Goal: Find specific page/section: Find specific page/section

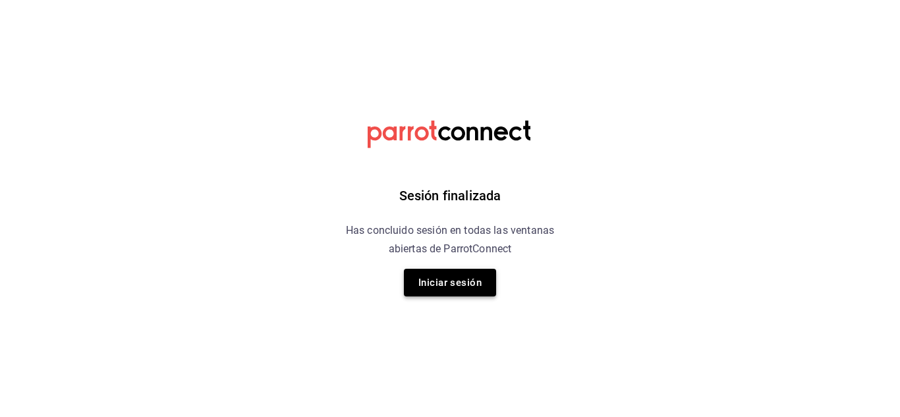
click at [483, 291] on button "Iniciar sesión" at bounding box center [450, 283] width 92 height 28
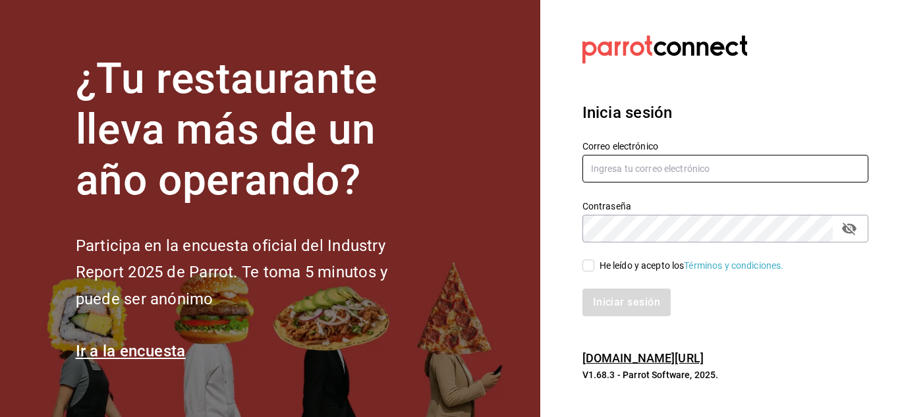
type input "[EMAIL_ADDRESS][DOMAIN_NAME]"
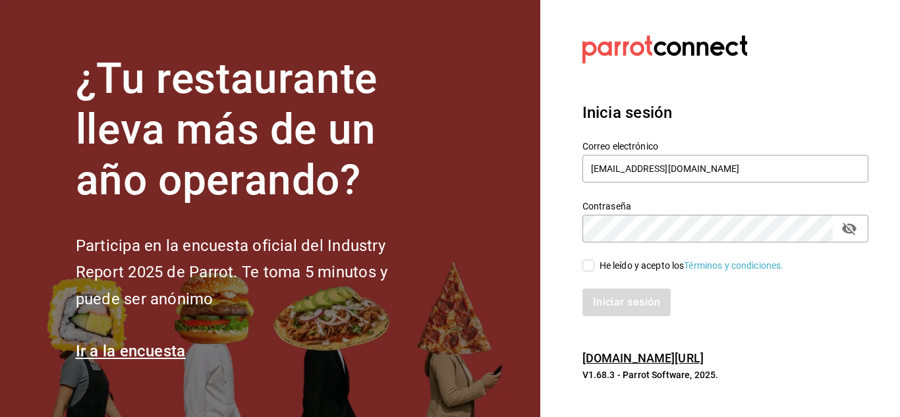
click at [595, 268] on span "He leído y acepto los Términos y condiciones." at bounding box center [690, 266] width 190 height 14
click at [595, 268] on input "He leído y acepto los Términos y condiciones." at bounding box center [589, 266] width 12 height 12
checkbox input "true"
click at [652, 297] on button "Iniciar sesión" at bounding box center [628, 303] width 90 height 28
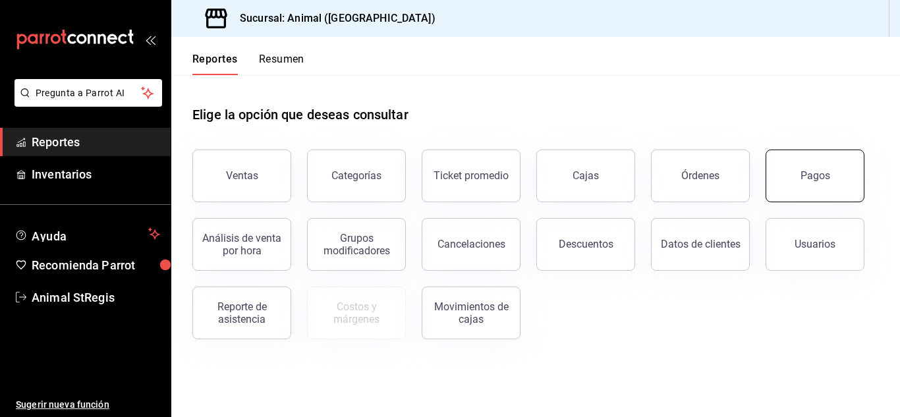
click at [825, 179] on div "Pagos" at bounding box center [816, 175] width 30 height 13
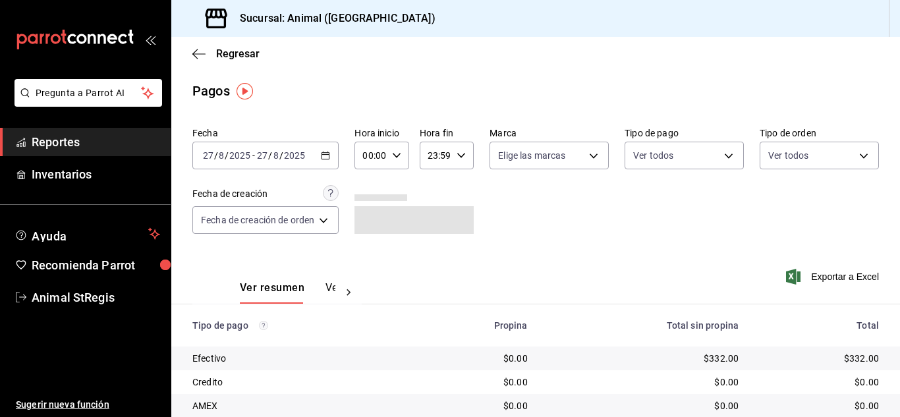
click at [379, 157] on input "00:00" at bounding box center [371, 155] width 32 height 26
click at [367, 276] on span "07" at bounding box center [369, 279] width 5 height 11
type input "07:00"
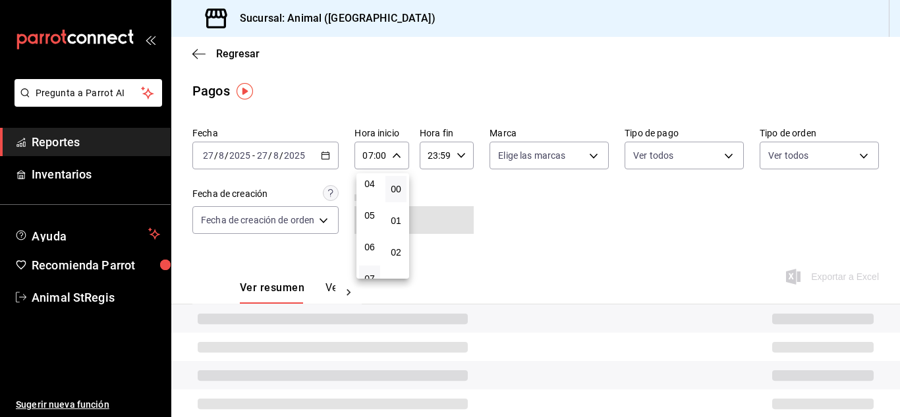
click at [507, 254] on div at bounding box center [450, 208] width 900 height 417
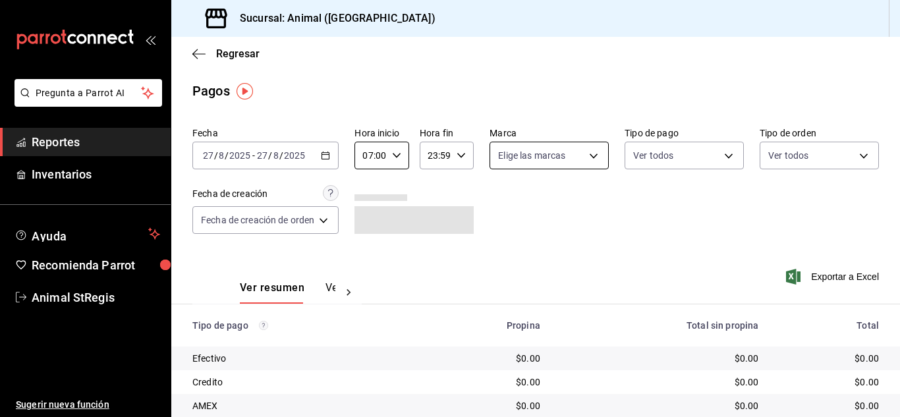
click at [517, 154] on body "Pregunta a Parrot AI Reportes Inventarios Ayuda Recomienda Parrot Animal StRegi…" at bounding box center [450, 208] width 900 height 417
click at [502, 210] on input "checkbox" at bounding box center [503, 207] width 12 height 12
checkbox input "true"
type input "3f39fcdc-c8c4-4fff-883a-47b345d9391c"
checkbox input "true"
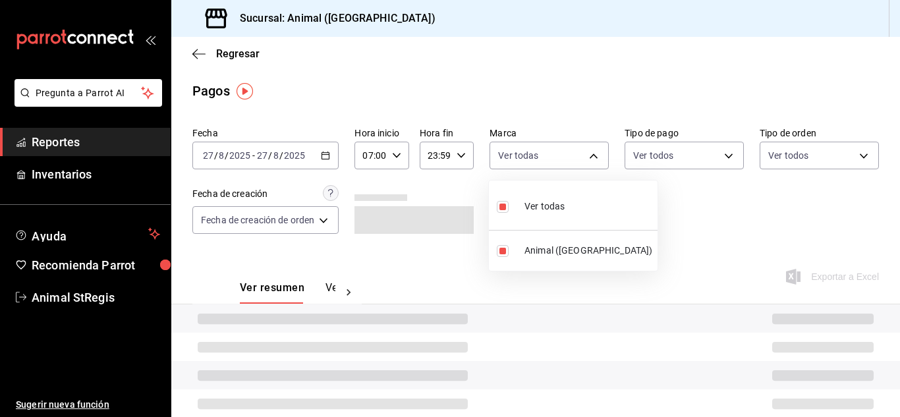
drag, startPoint x: 717, startPoint y: 212, endPoint x: 719, endPoint y: 189, distance: 23.8
click at [719, 208] on div at bounding box center [450, 208] width 900 height 417
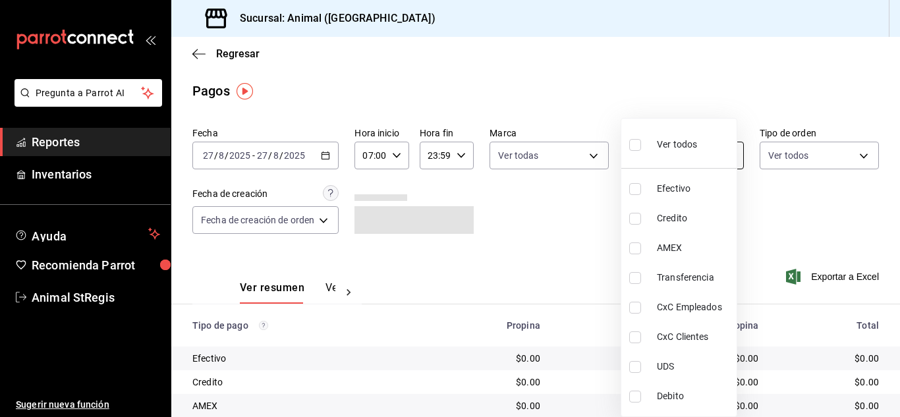
click at [653, 163] on body "Pregunta a Parrot AI Reportes Inventarios Ayuda Recomienda Parrot Animal StRegi…" at bounding box center [450, 208] width 900 height 417
click at [636, 144] on input "checkbox" at bounding box center [636, 145] width 12 height 12
checkbox input "true"
type input "5a0f3365-d715-4940-adc4-656debb7822a,fc07b02b-84a7-4dba-9bff-98bba82b1290,ff2b0…"
checkbox input "true"
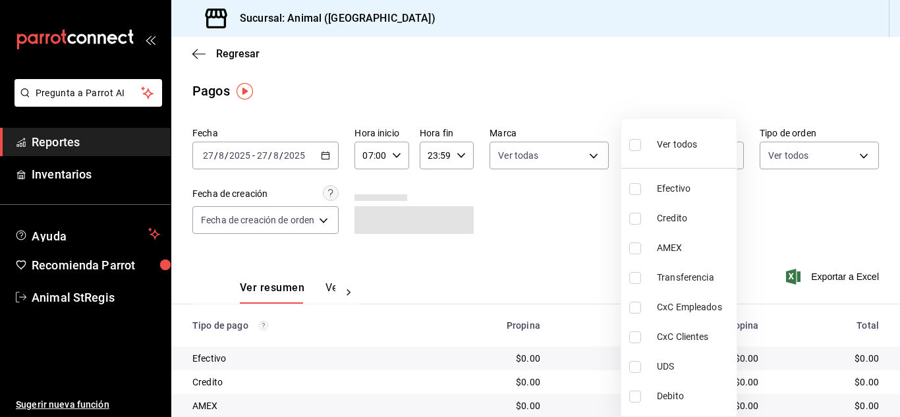
checkbox input "true"
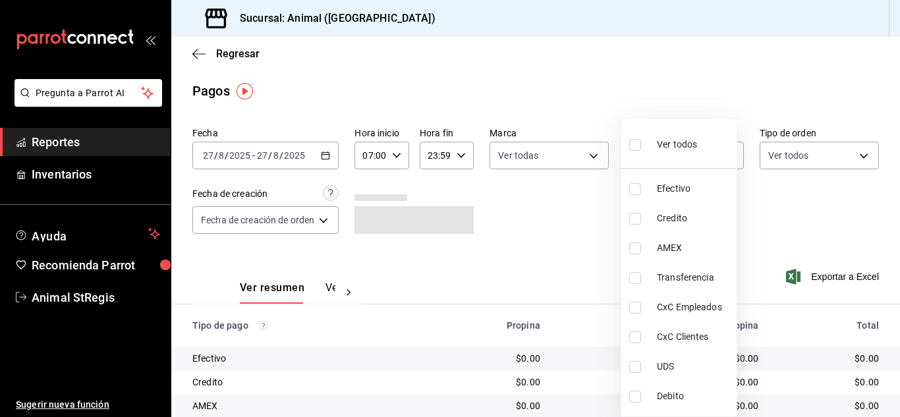
checkbox input "true"
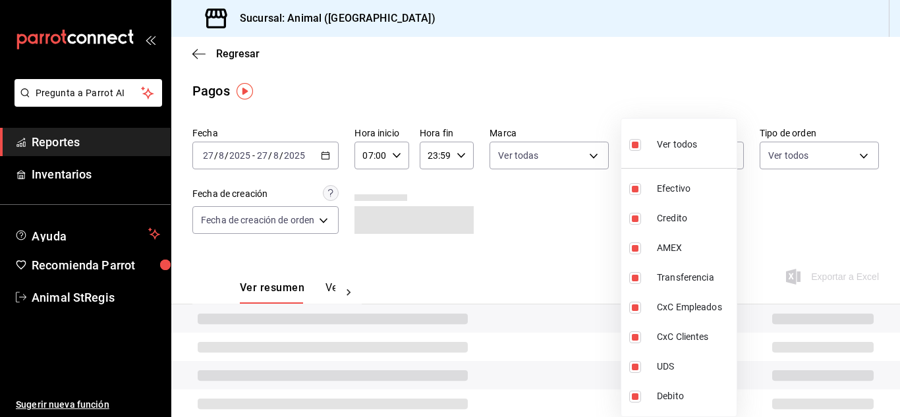
drag, startPoint x: 589, startPoint y: 210, endPoint x: 605, endPoint y: 112, distance: 99.5
click at [589, 210] on div at bounding box center [450, 208] width 900 height 417
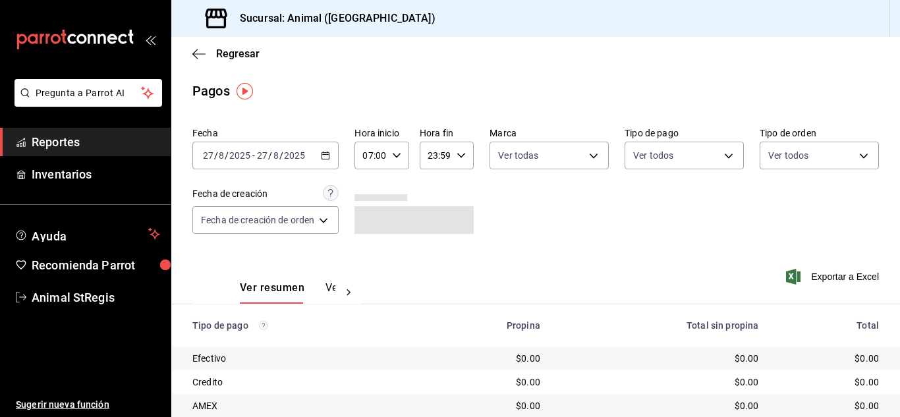
click at [609, 94] on div "Ver todos Efectivo Credito AMEX Transferencia CxC Empleados CxC Clientes UDS De…" at bounding box center [450, 208] width 900 height 417
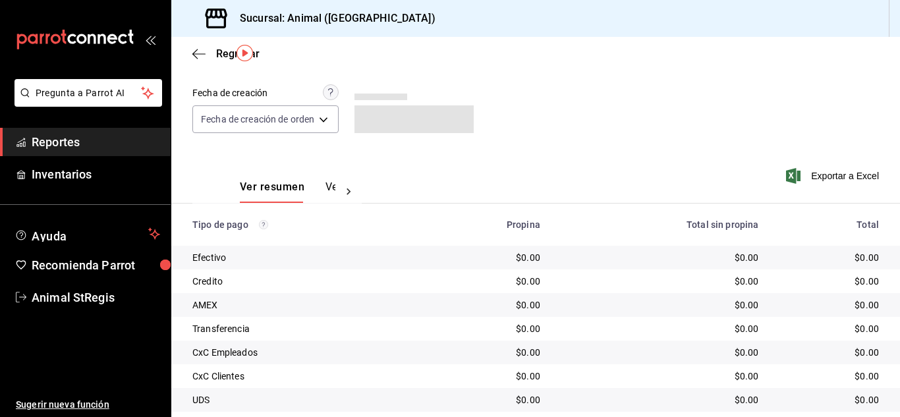
scroll to position [165, 0]
